Goal: Transaction & Acquisition: Purchase product/service

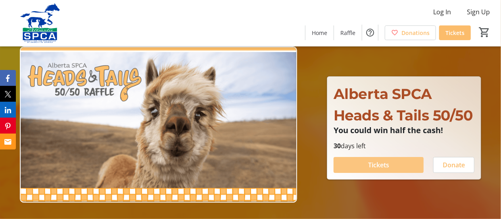
click at [372, 164] on span "Tickets" at bounding box center [378, 165] width 21 height 10
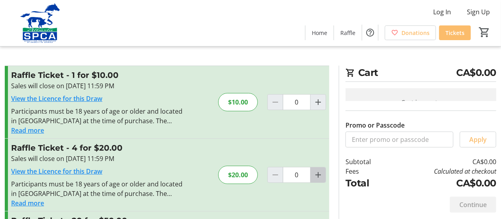
click at [319, 173] on mat-icon "Increment by one" at bounding box center [319, 175] width 10 height 10
type input "1"
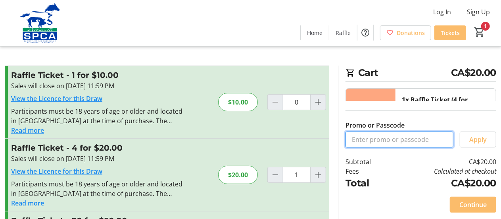
click at [410, 140] on input "Promo or Passcode" at bounding box center [400, 139] width 108 height 16
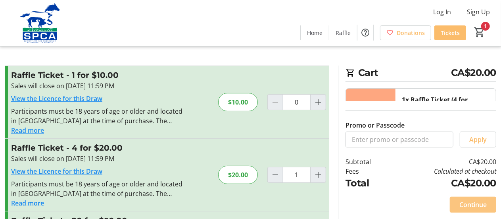
click at [467, 202] on span "Continue" at bounding box center [473, 205] width 27 height 10
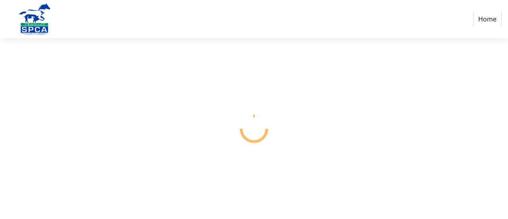
select select "CA"
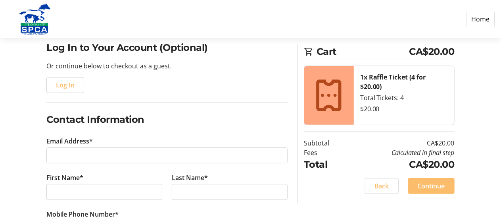
scroll to position [79, 0]
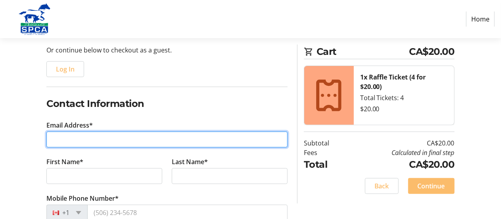
click at [206, 136] on input "Email Address*" at bounding box center [166, 139] width 241 height 16
type input "[EMAIL_ADDRESS][DOMAIN_NAME]"
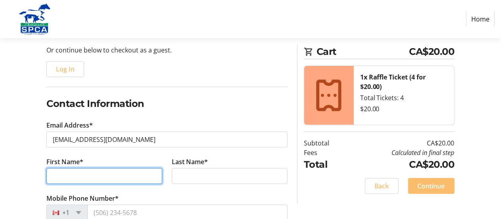
type input "[PERSON_NAME] and [PERSON_NAME]"
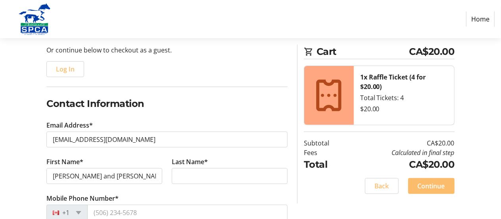
type input "[PERSON_NAME]"
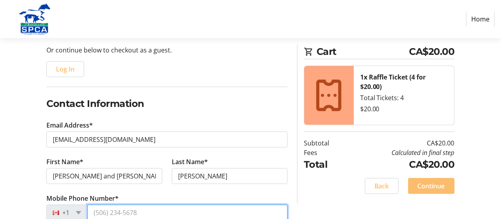
type input "[PHONE_NUMBER]"
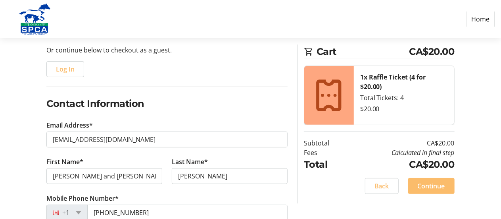
type input "[STREET_ADDRESS]"
type input "[GEOGRAPHIC_DATA]"
select select "AB"
type input "T5L 1E6"
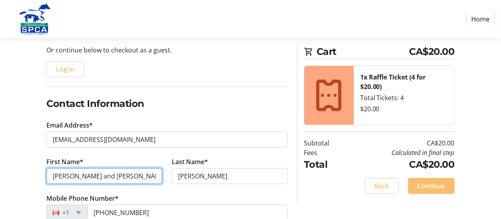
click at [81, 175] on input "[PERSON_NAME] and [PERSON_NAME]" at bounding box center [104, 176] width 116 height 16
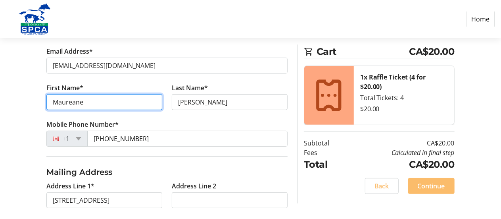
scroll to position [159, 0]
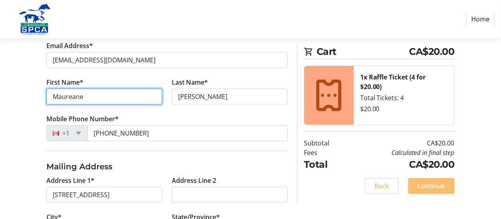
type input "Maureane"
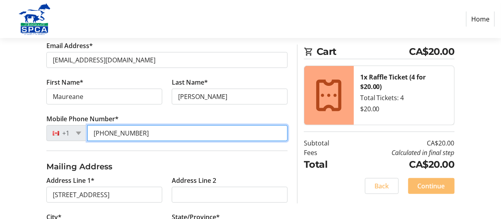
click at [139, 133] on input "[PHONE_NUMBER]" at bounding box center [187, 133] width 200 height 16
type input "[PHONE_NUMBER]"
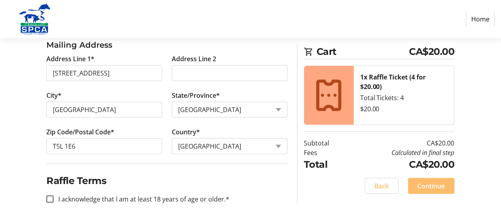
scroll to position [282, 0]
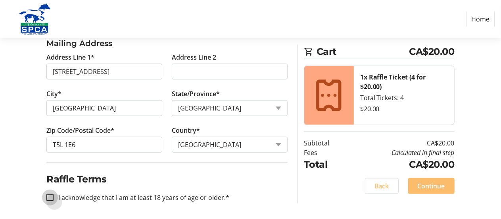
click at [52, 194] on input "I acknowledge that I am at least 18 years of age or older.*" at bounding box center [49, 197] width 7 height 7
checkbox input "true"
click at [431, 183] on span "Continue" at bounding box center [431, 186] width 27 height 10
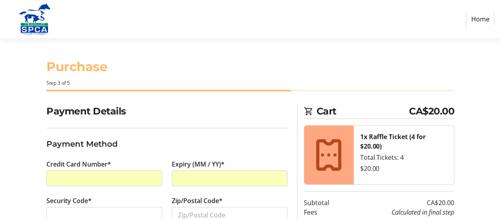
click at [251, 172] on div at bounding box center [230, 178] width 116 height 16
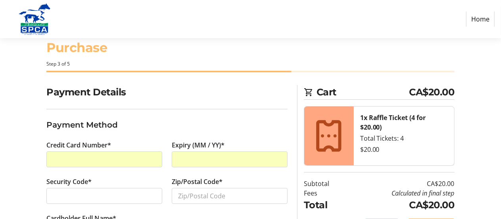
scroll to position [40, 0]
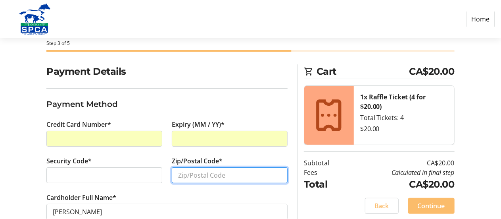
click at [237, 173] on input "Zip/Postal Code*" at bounding box center [230, 175] width 116 height 16
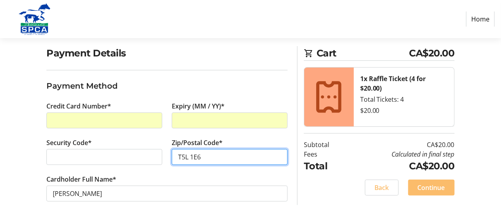
scroll to position [58, 0]
type input "T5L 1E6"
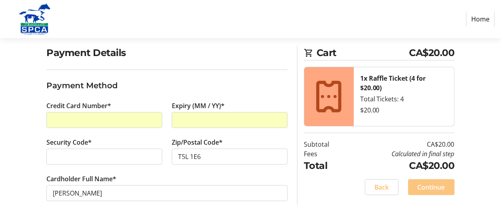
click at [428, 187] on span "Continue" at bounding box center [431, 187] width 27 height 10
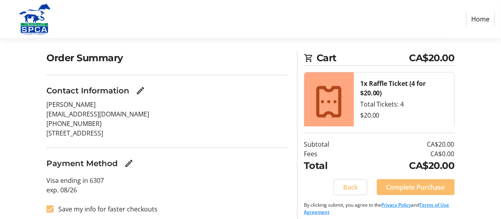
scroll to position [60, 0]
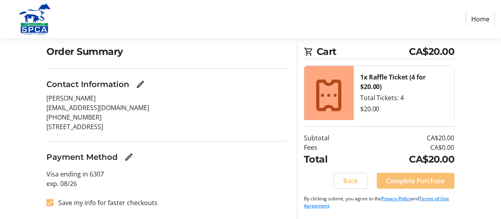
click at [402, 181] on span "Complete Purchase" at bounding box center [416, 181] width 59 height 10
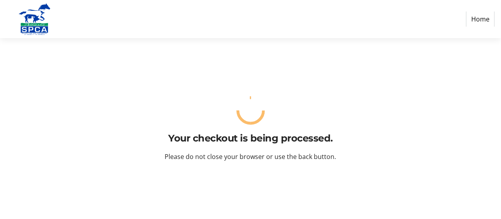
scroll to position [0, 0]
